Goal: Information Seeking & Learning: Learn about a topic

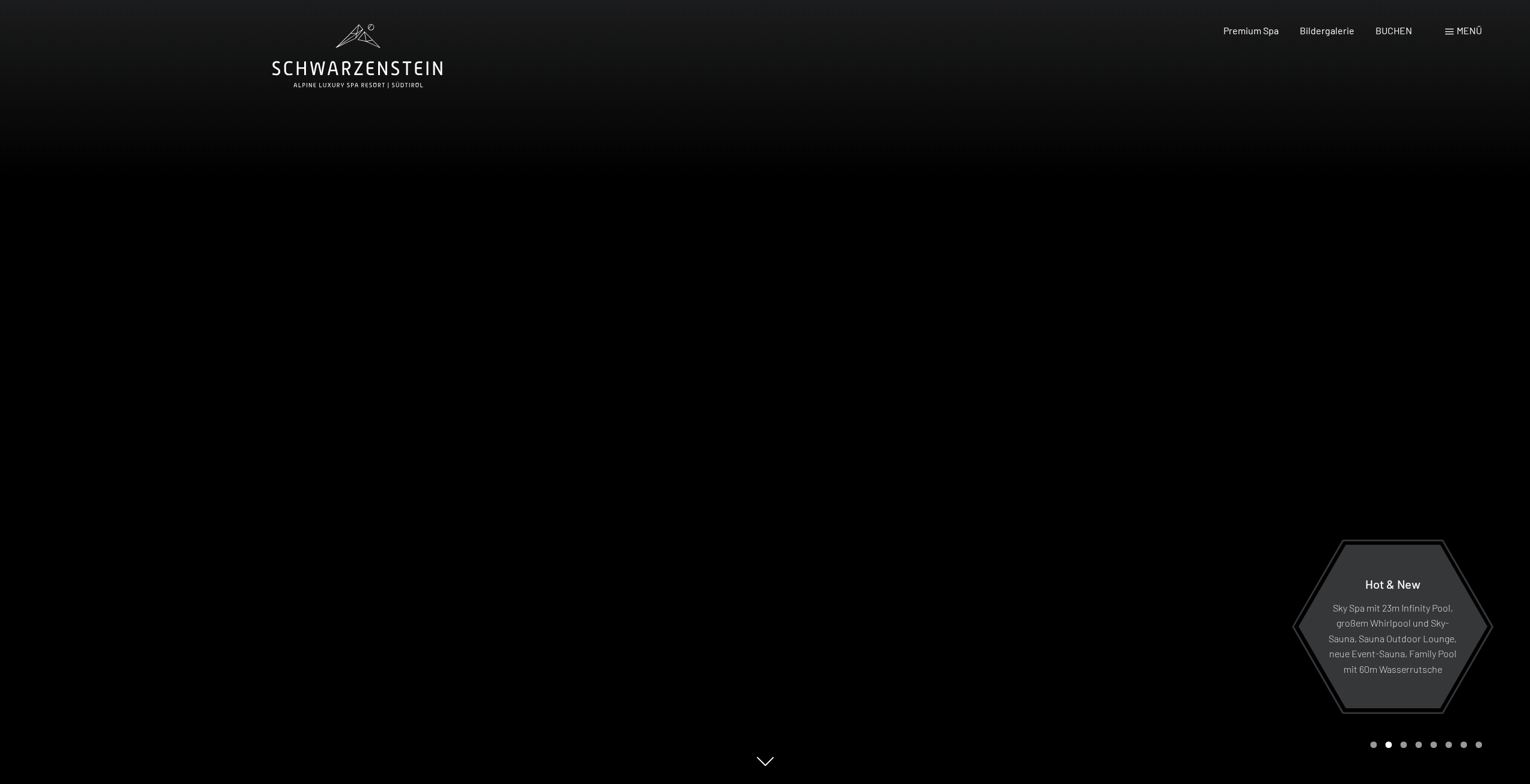
click at [1452, 26] on div "Menü" at bounding box center [1464, 31] width 37 height 13
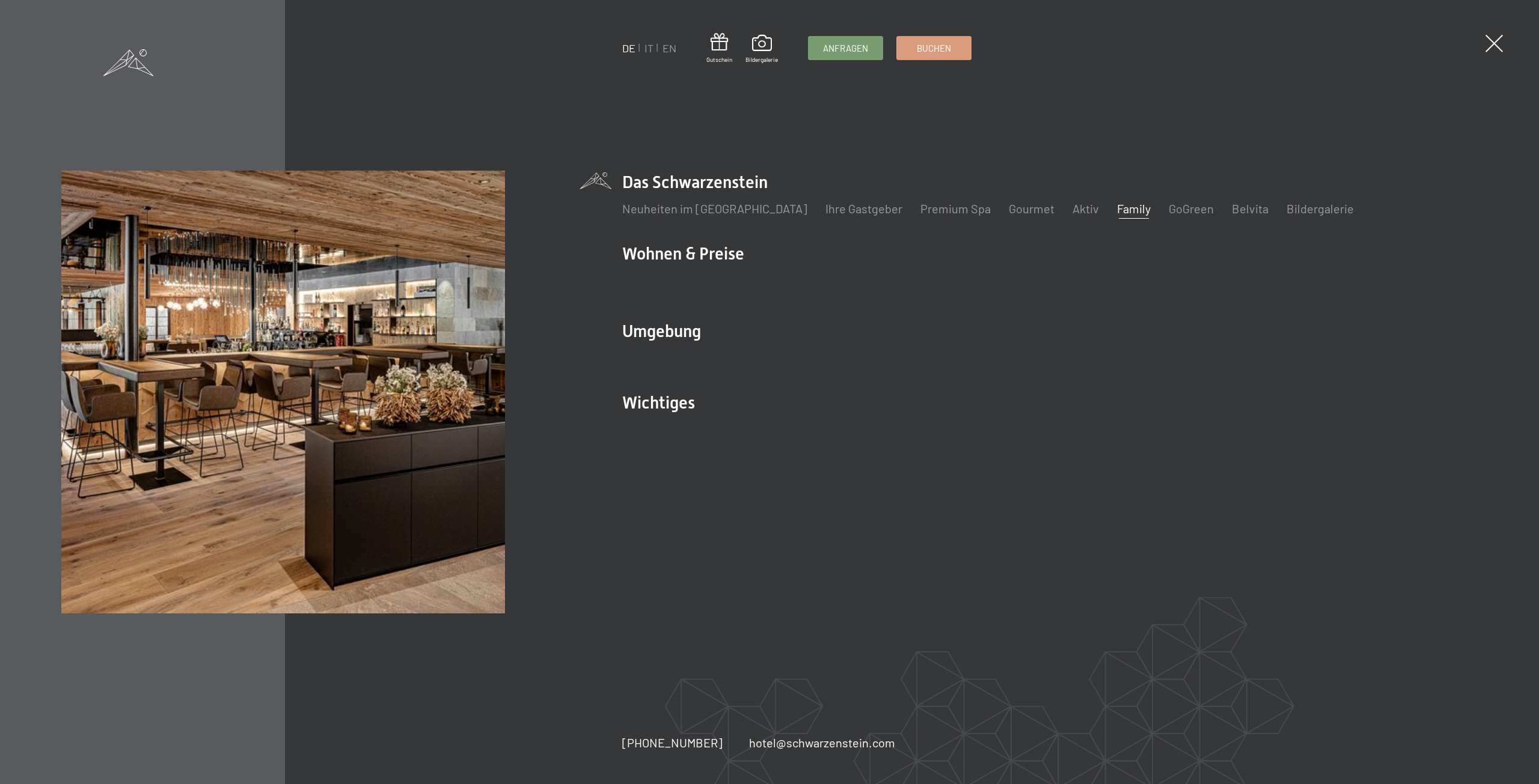
click at [1117, 207] on link "Family" at bounding box center [1134, 209] width 34 height 15
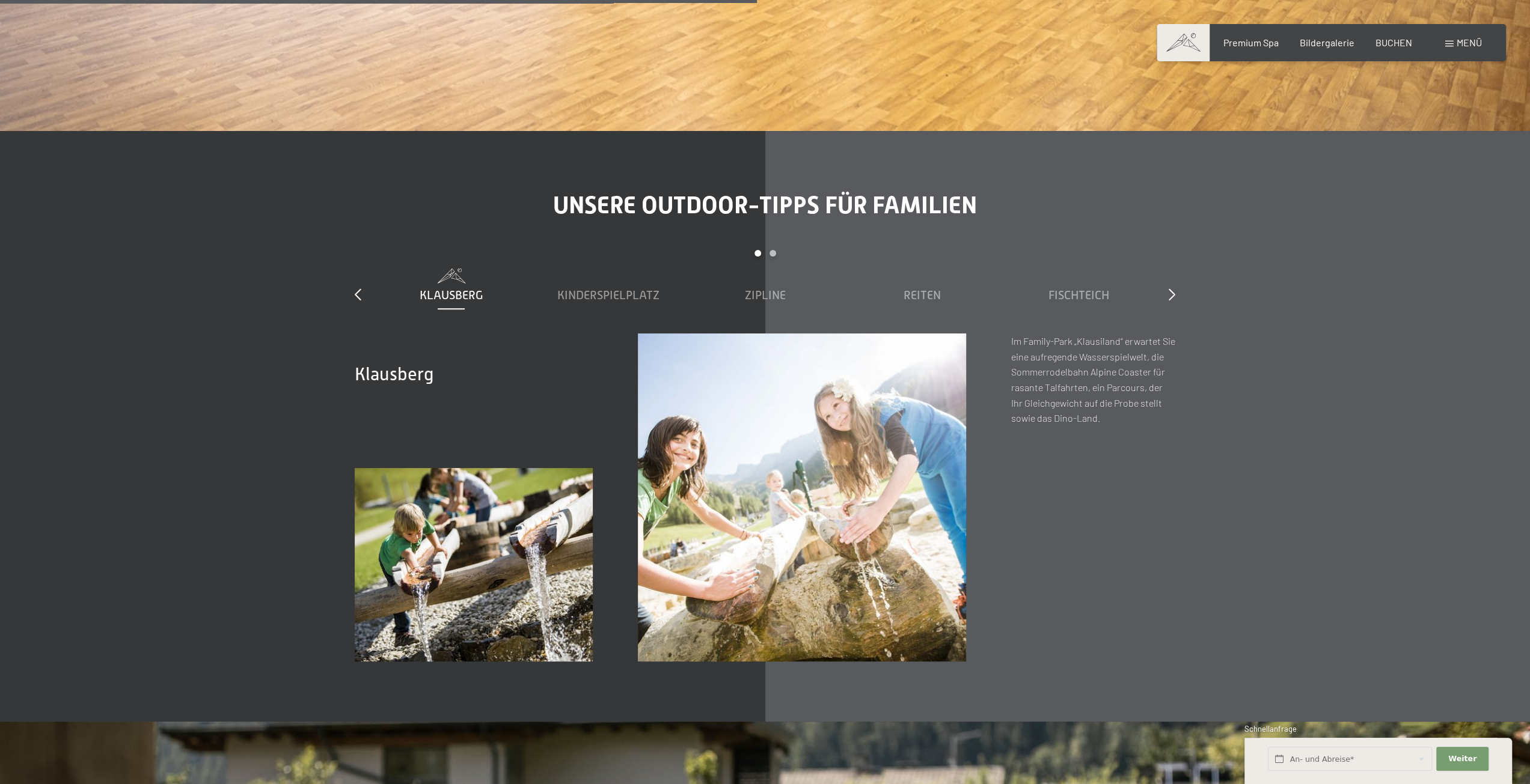
scroll to position [5348, 0]
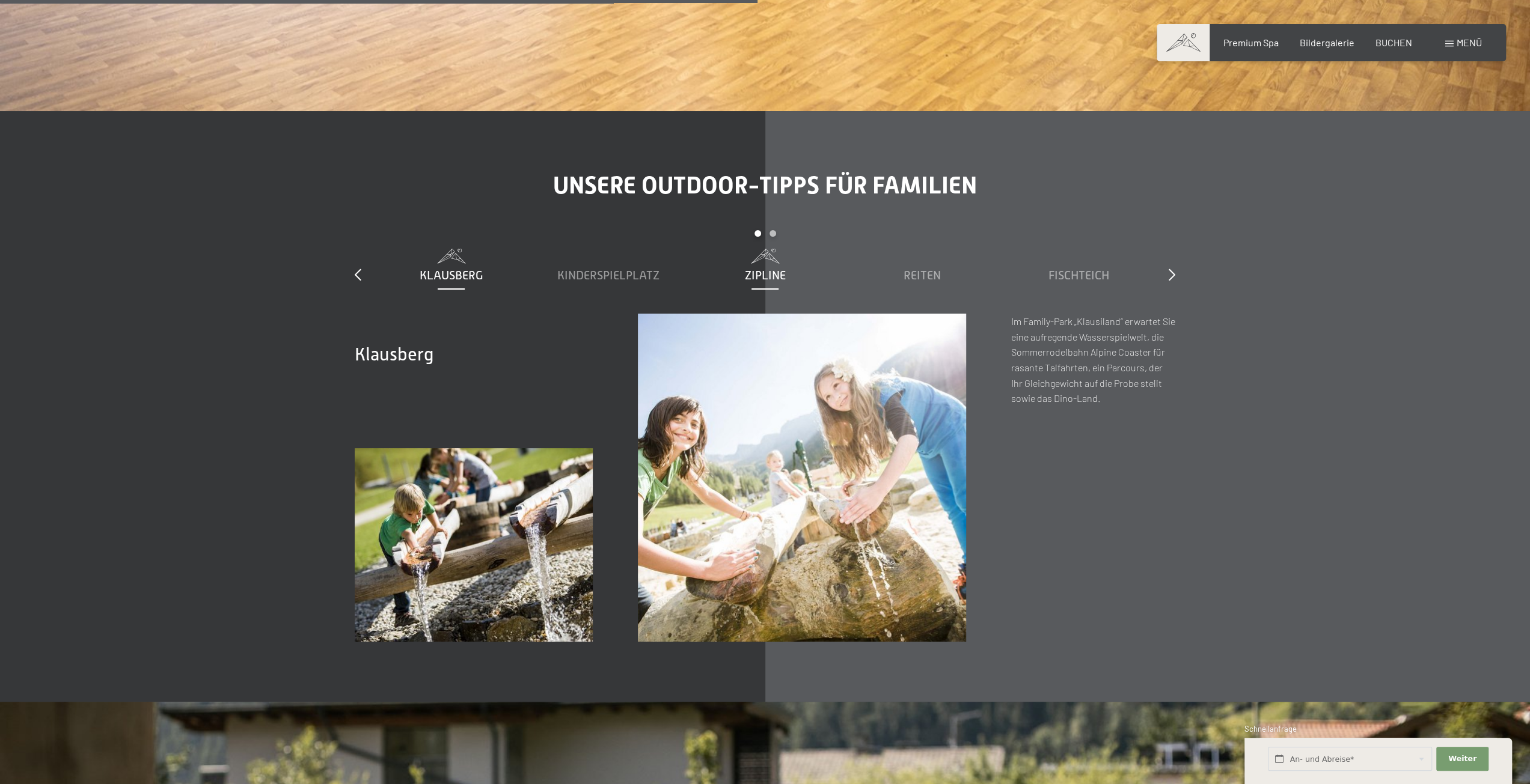
click at [766, 269] on span "Zipline" at bounding box center [764, 275] width 41 height 13
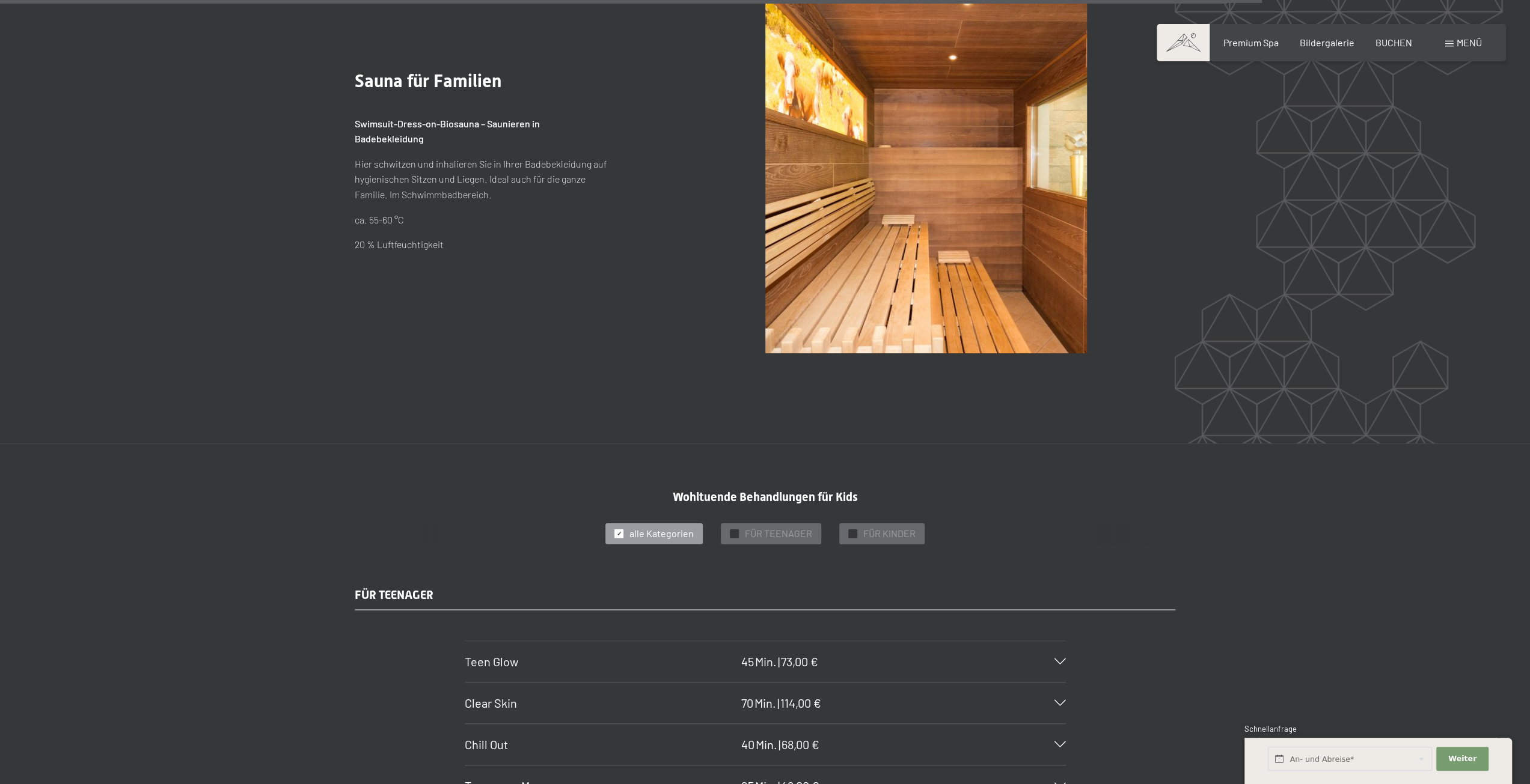
scroll to position [9013, 0]
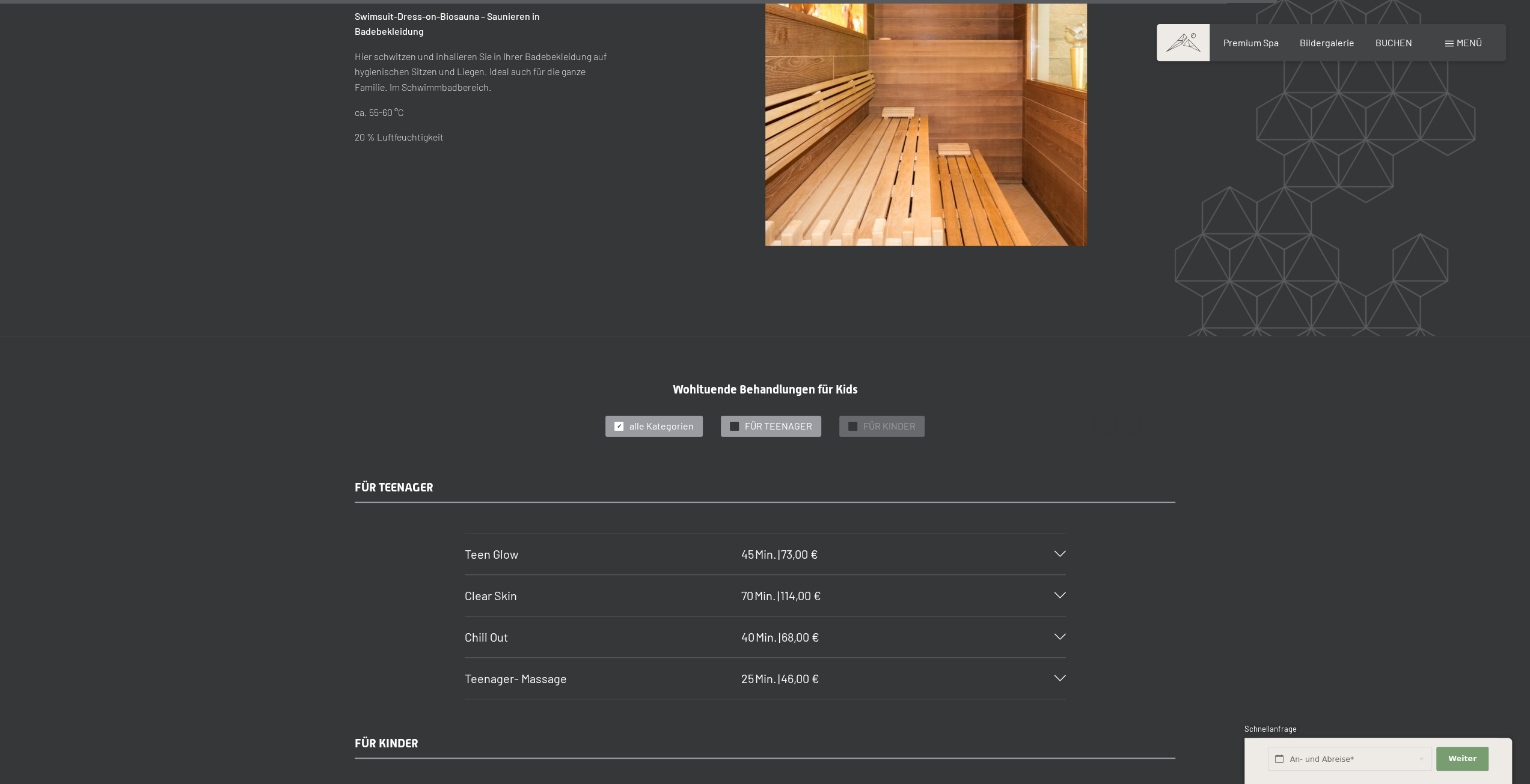
click at [770, 419] on span "FÜR TEENAGER" at bounding box center [778, 426] width 67 height 13
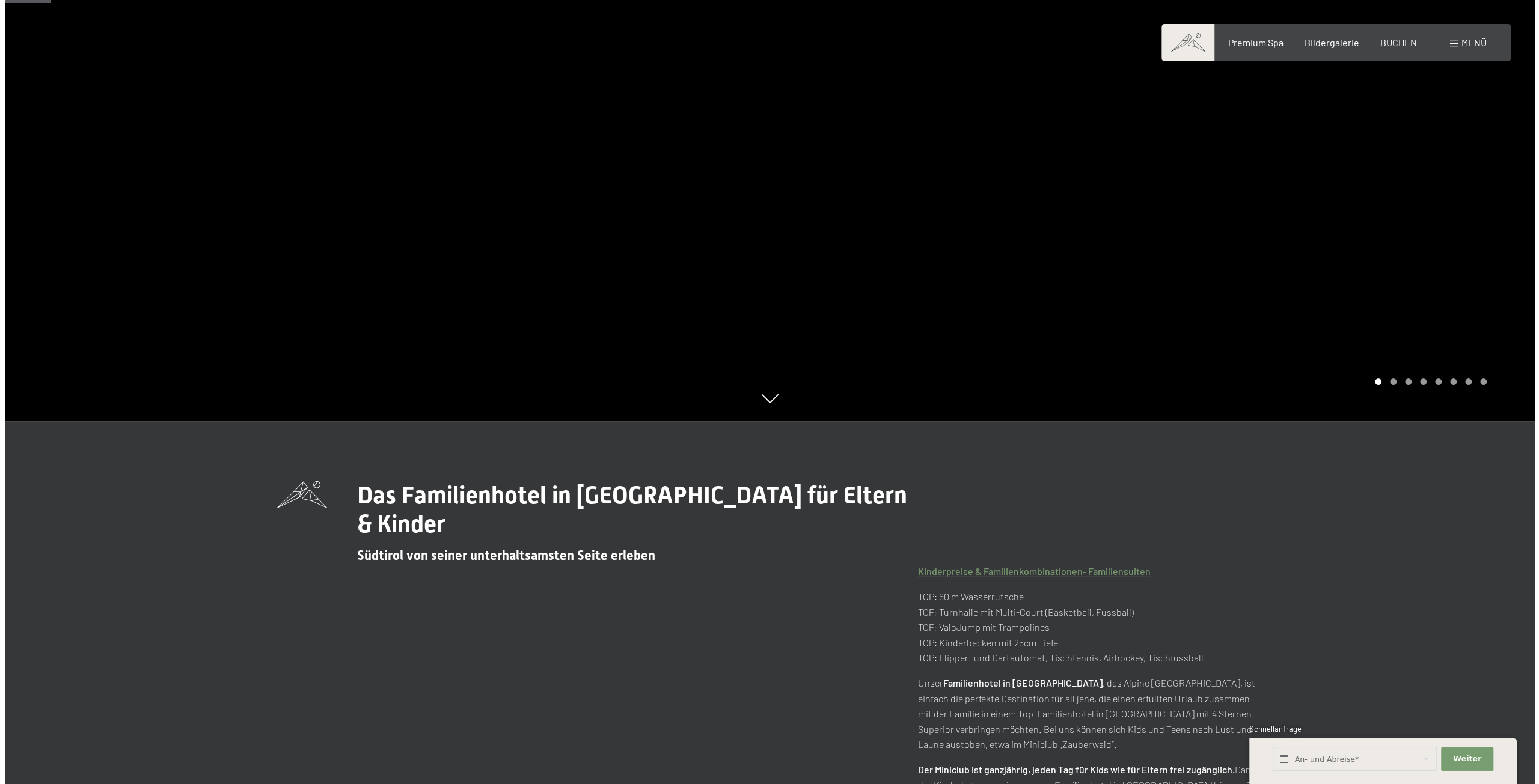
scroll to position [0, 0]
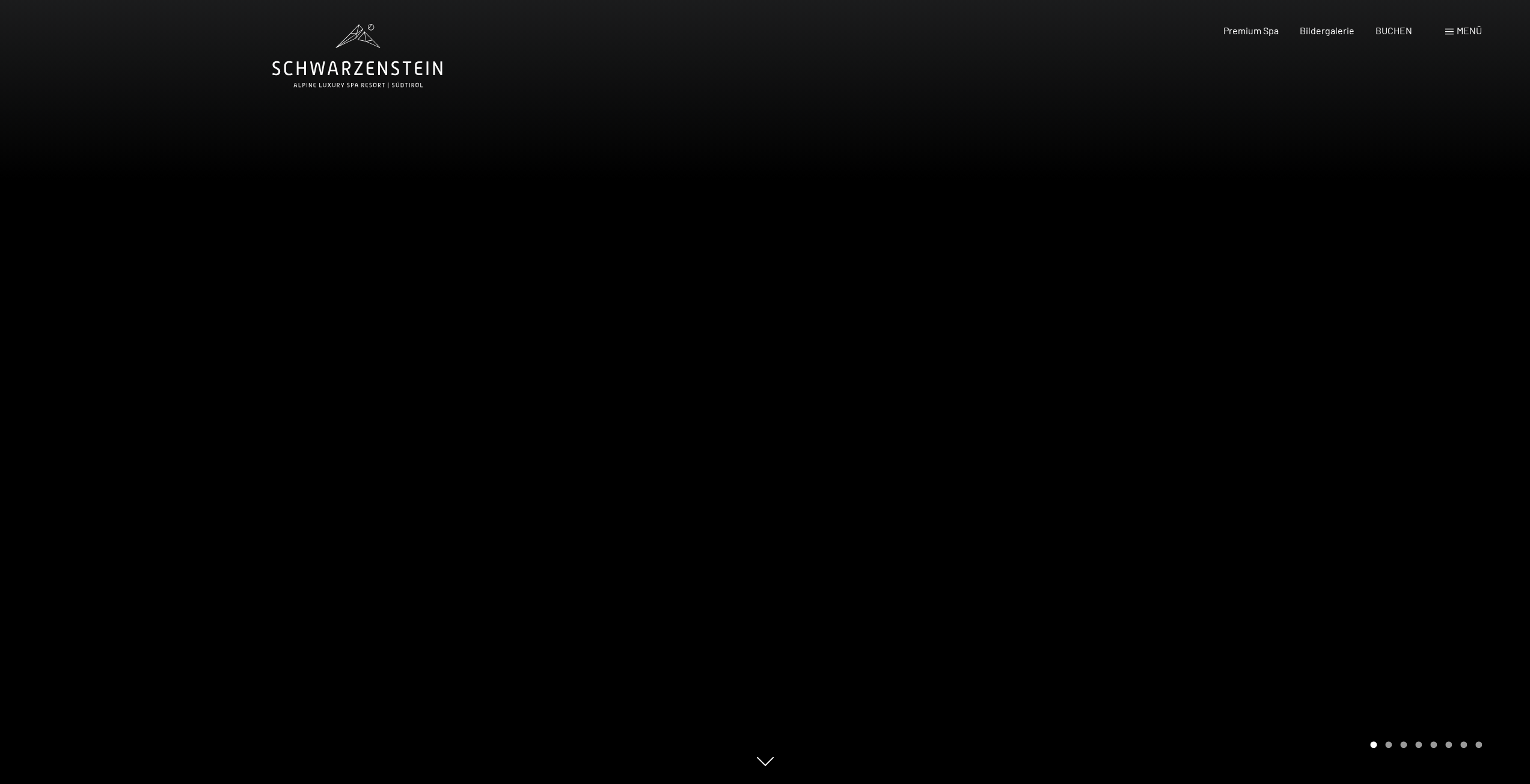
click at [1461, 28] on span "Menü" at bounding box center [1469, 30] width 25 height 11
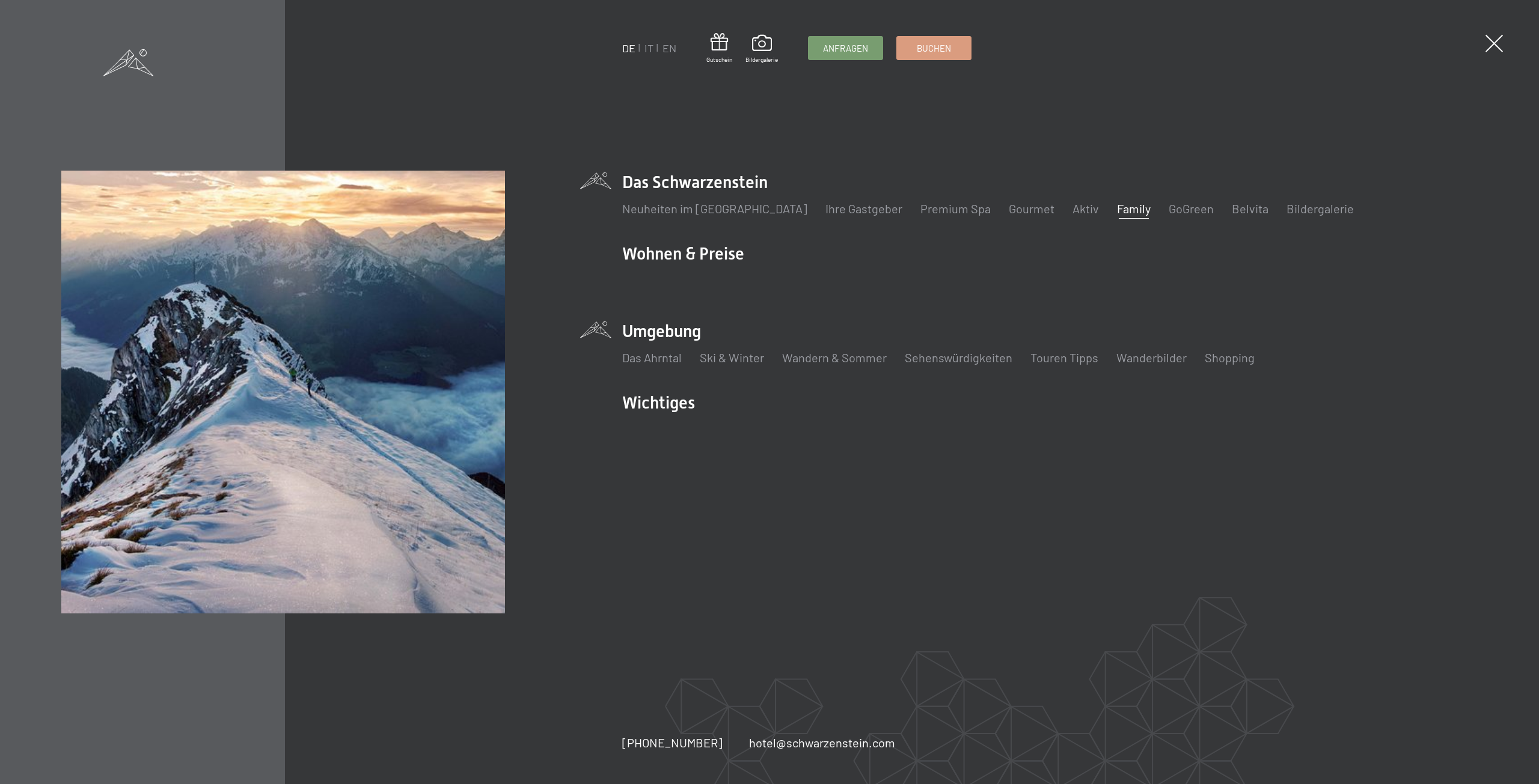
click at [645, 334] on li "Umgebung Das Ahrntal Ski & Winter Skifahren Skischule Wandern & [PERSON_NAME] W…" at bounding box center [1049, 349] width 855 height 60
click at [801, 355] on link "Wandern & Sommer" at bounding box center [834, 358] width 105 height 15
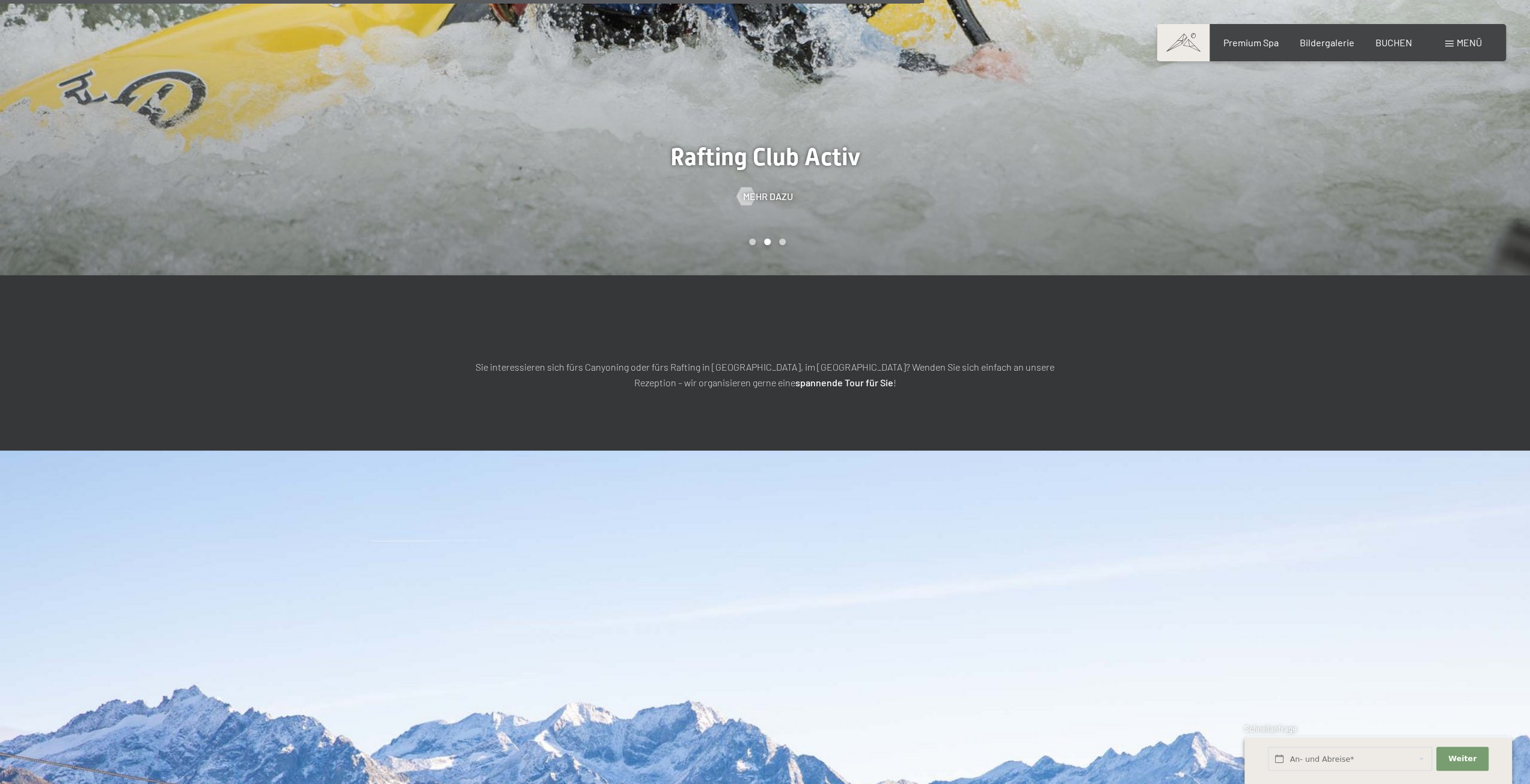
scroll to position [4567, 0]
